Goal: Use online tool/utility: Utilize a website feature to perform a specific function

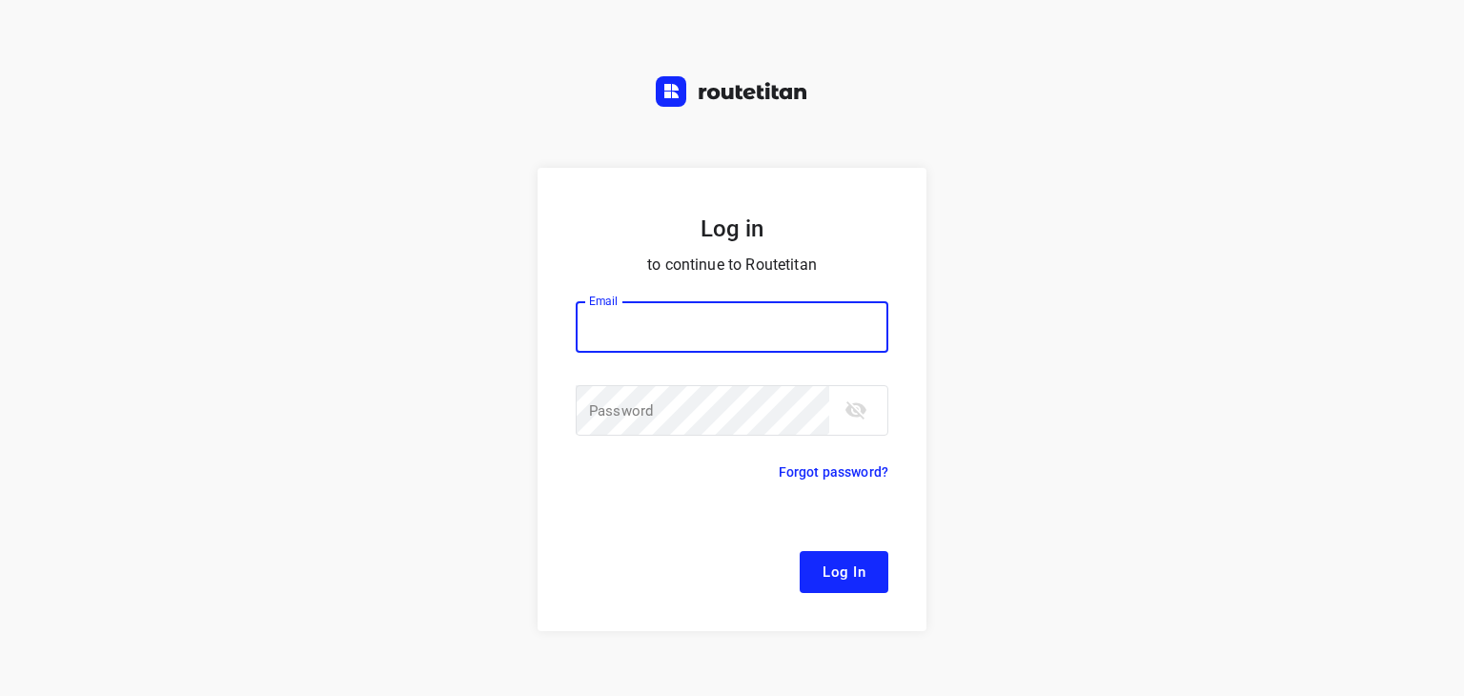
click at [585, 325] on input "email" at bounding box center [732, 326] width 313 height 51
type input "[EMAIL_ADDRESS][DOMAIN_NAME]"
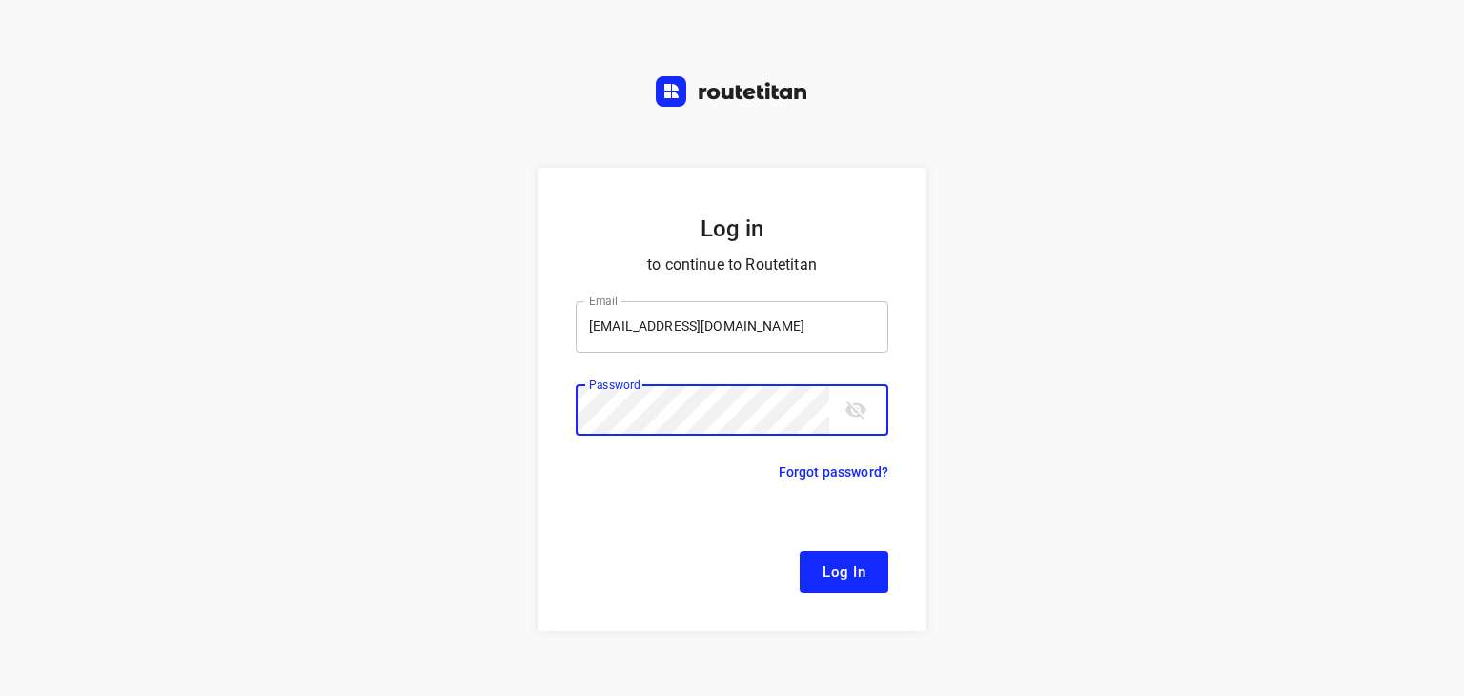
click at [800, 551] on button "Log In" at bounding box center [844, 572] width 89 height 42
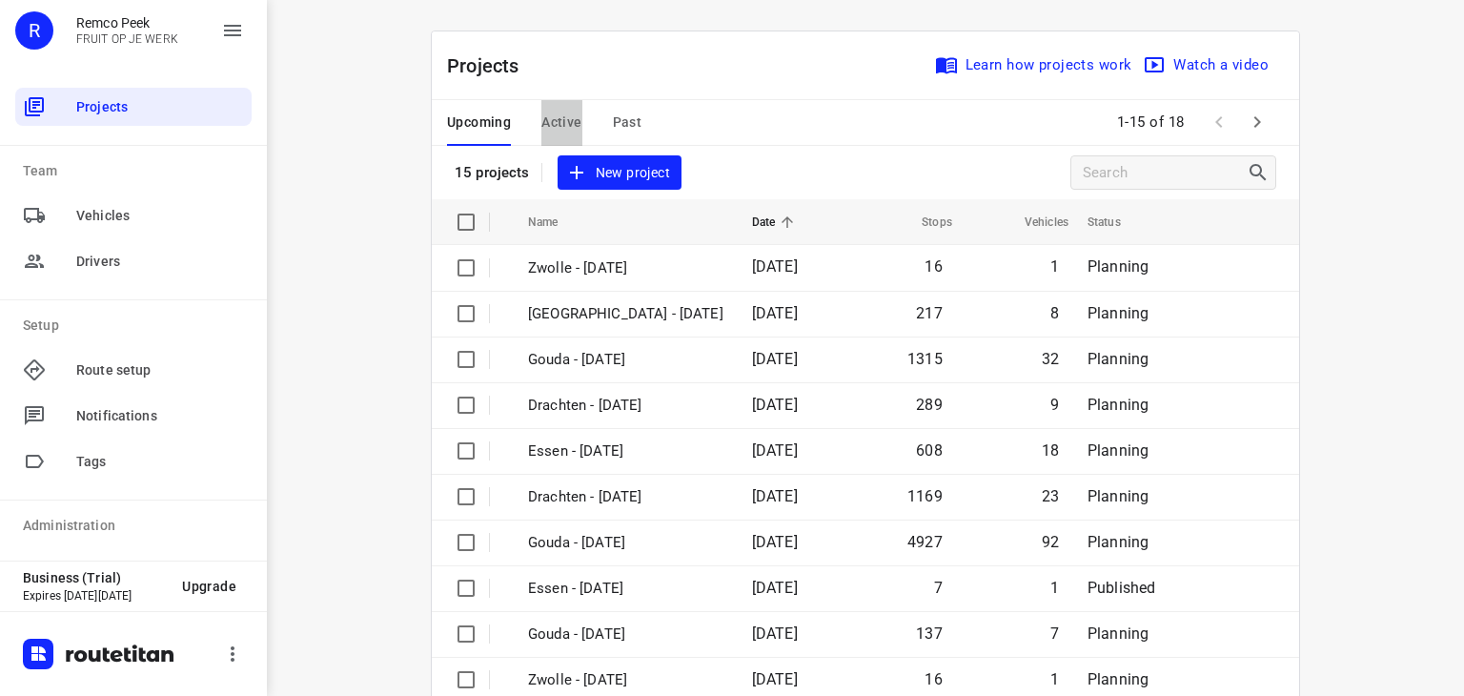
click at [550, 112] on span "Active" at bounding box center [561, 123] width 40 height 24
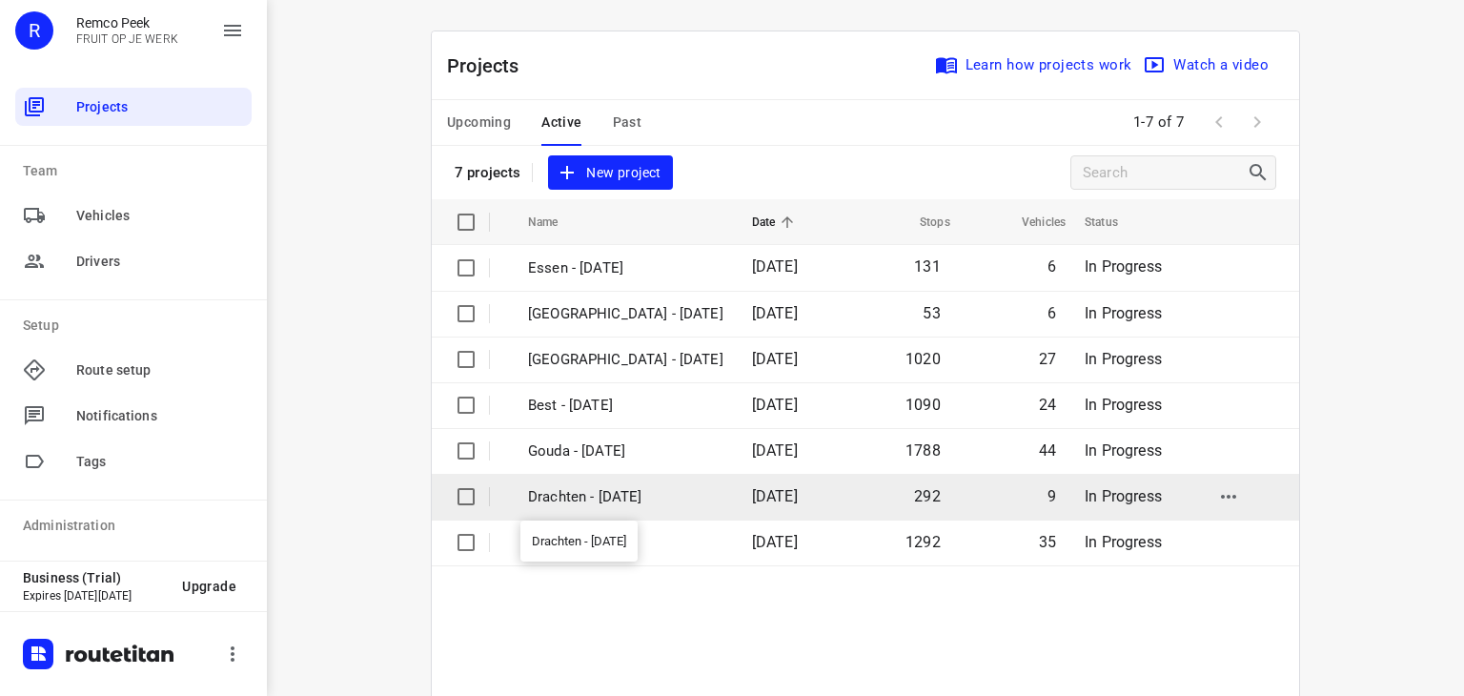
click at [586, 500] on p "Drachten - [DATE]" at bounding box center [625, 497] width 195 height 22
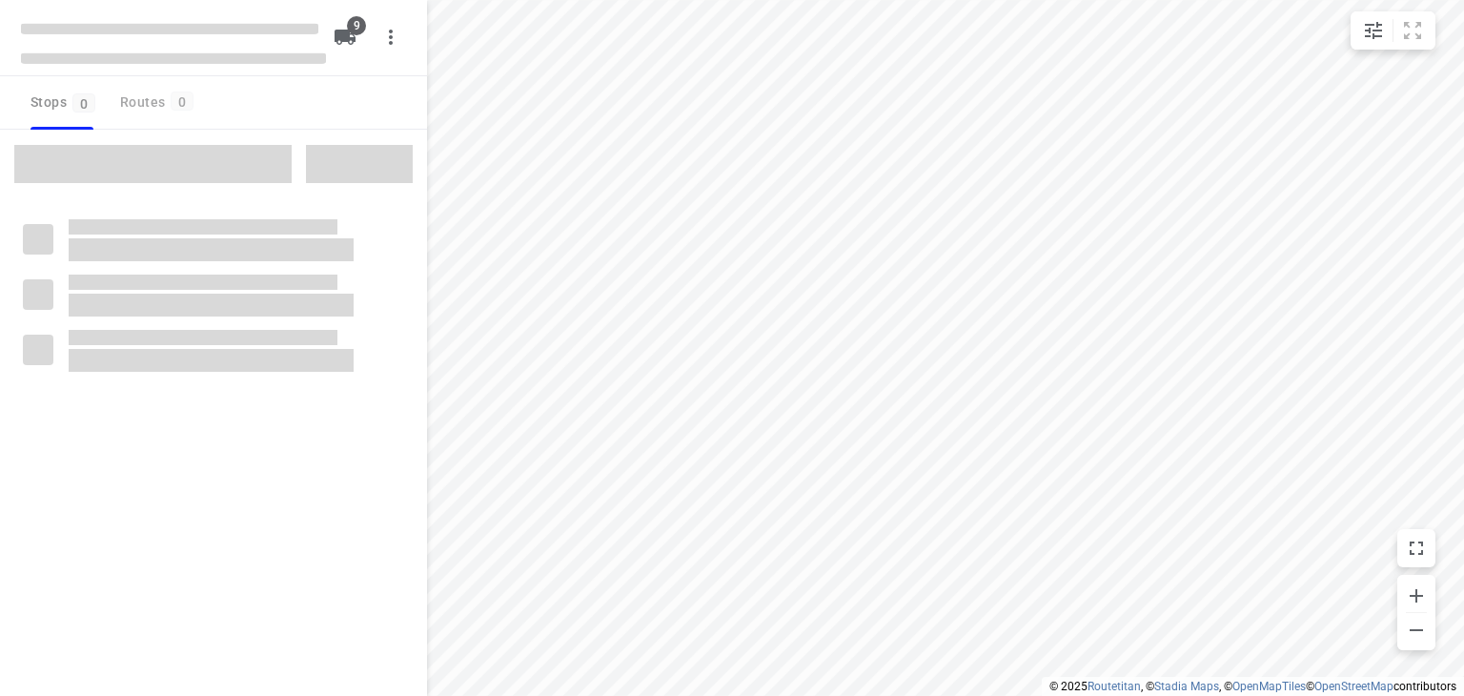
type input "distance"
checkbox input "true"
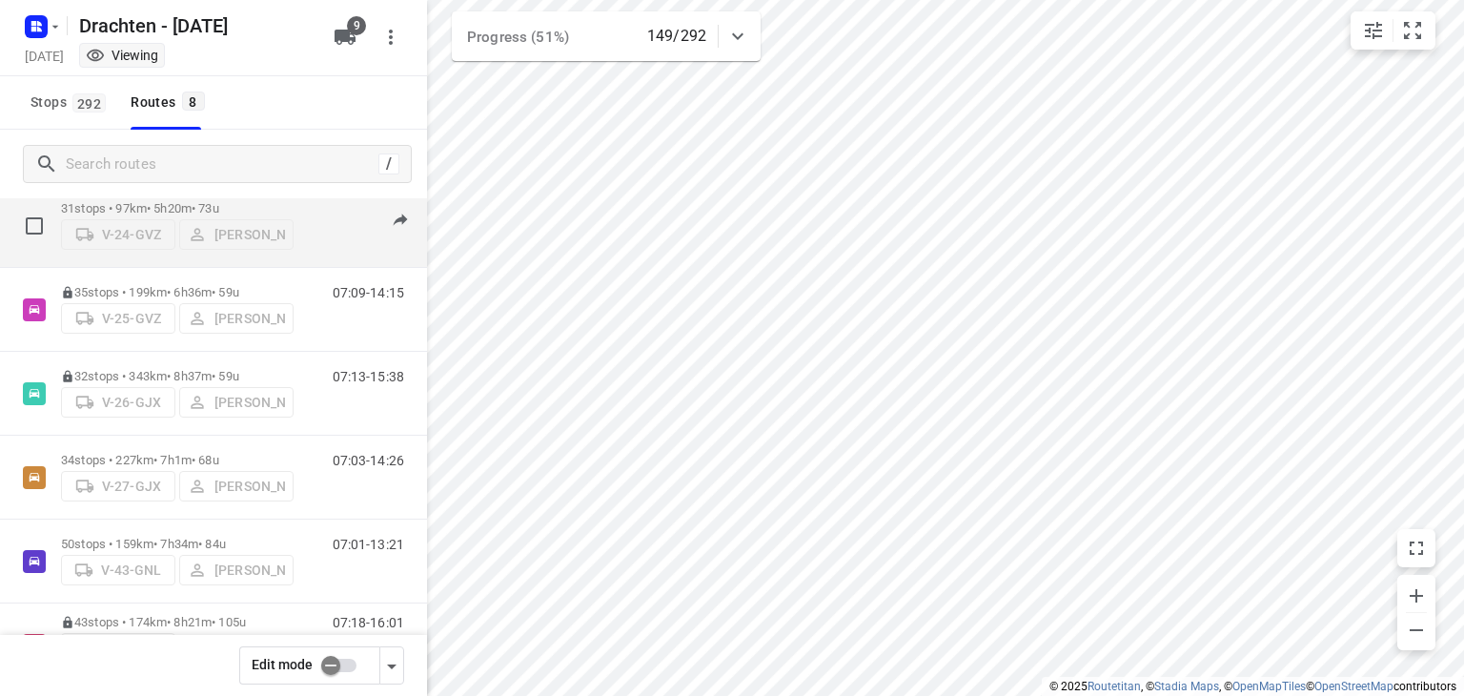
scroll to position [296, 0]
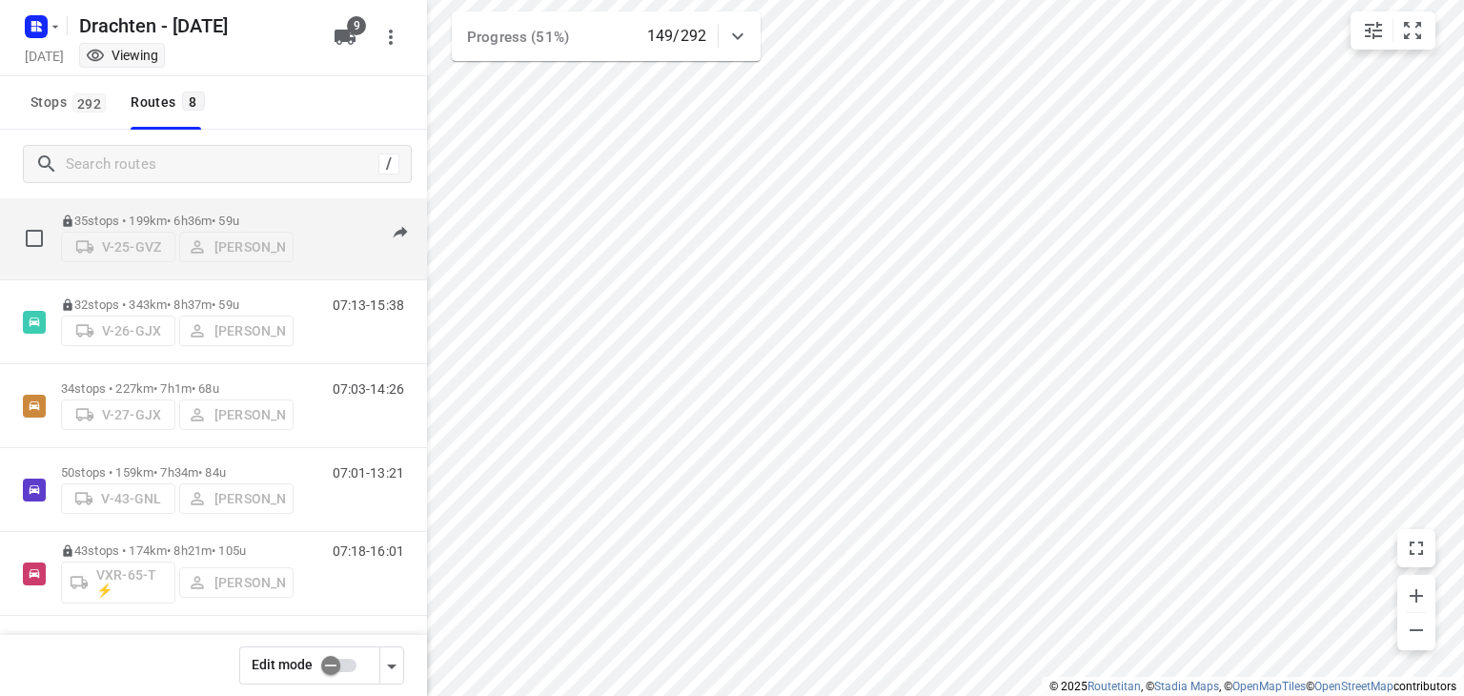
click at [240, 217] on p "35 stops • 199km • 6h36m • 59u" at bounding box center [177, 221] width 233 height 14
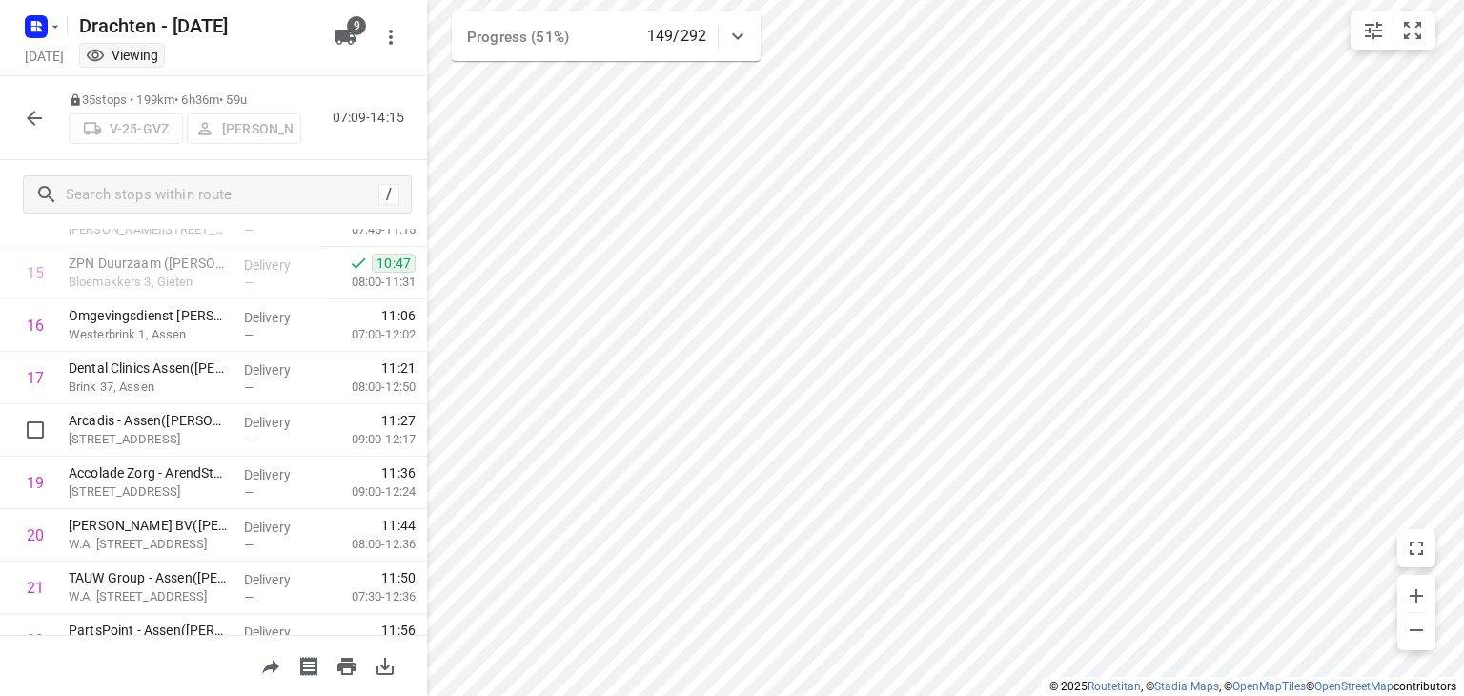
scroll to position [739, 0]
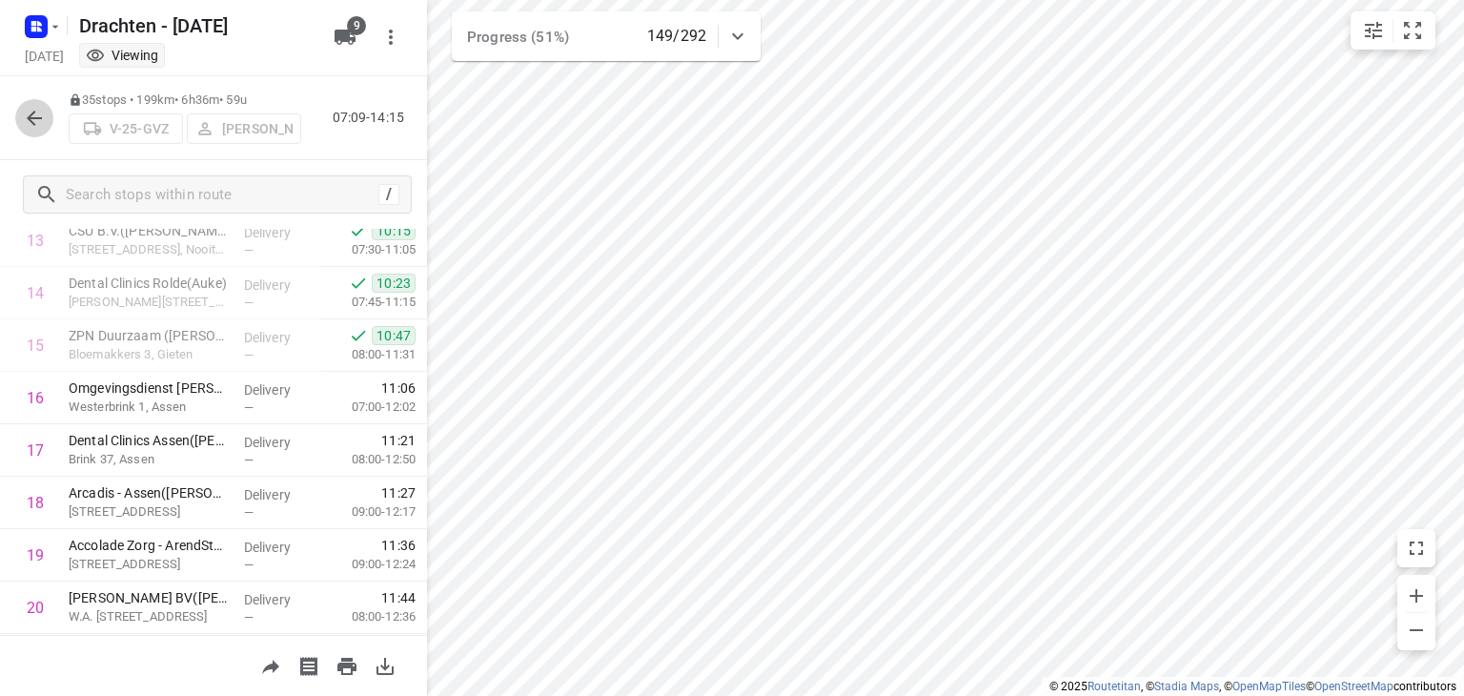
click at [42, 119] on icon "button" at bounding box center [34, 118] width 23 height 23
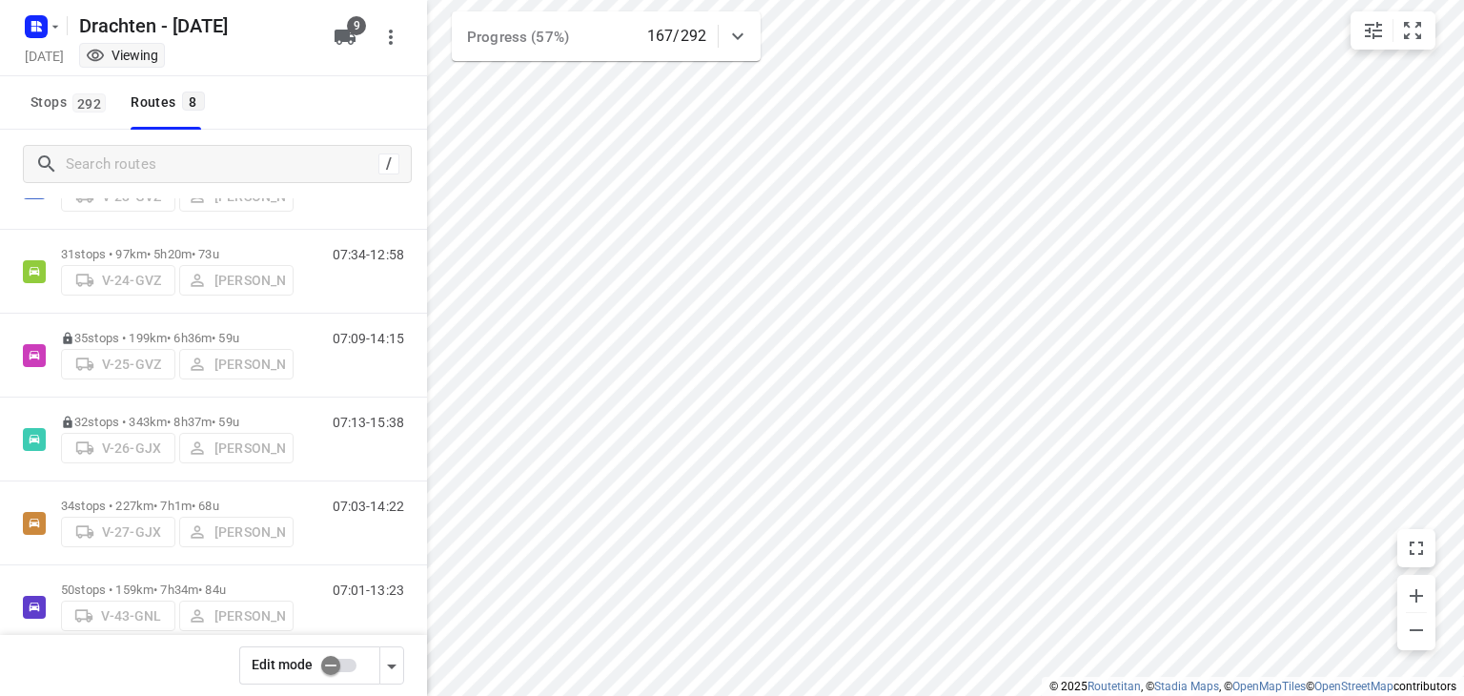
scroll to position [296, 0]
